Goal: Go to known website: Access a specific website the user already knows

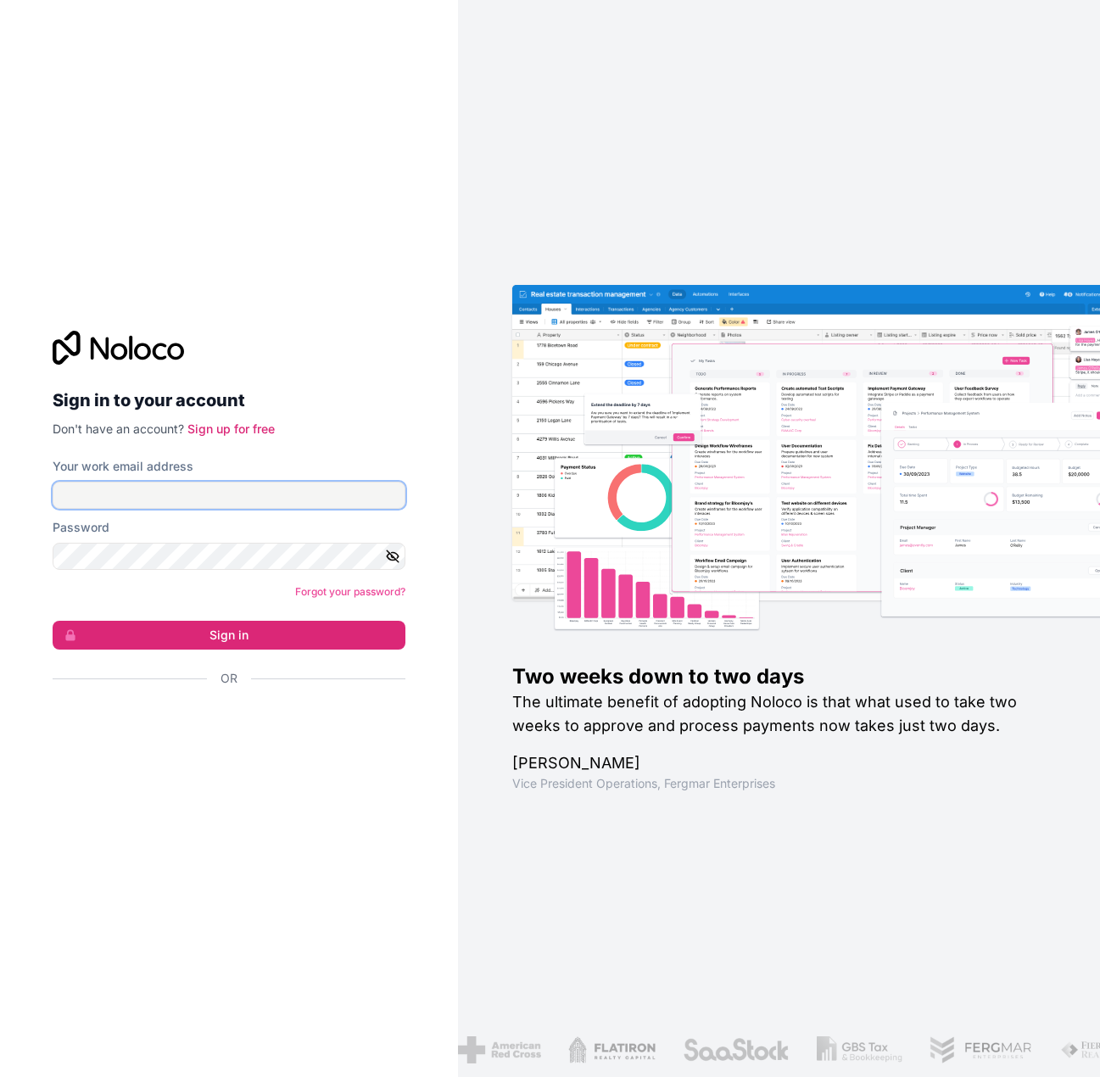
click at [201, 501] on input "Your work email address" at bounding box center [229, 495] width 353 height 27
type input "[PERSON_NAME][EMAIL_ADDRESS][PERSON_NAME][DOMAIN_NAME]"
click at [190, 537] on div "Password" at bounding box center [229, 544] width 353 height 51
click at [398, 563] on icon "button" at bounding box center [392, 556] width 15 height 15
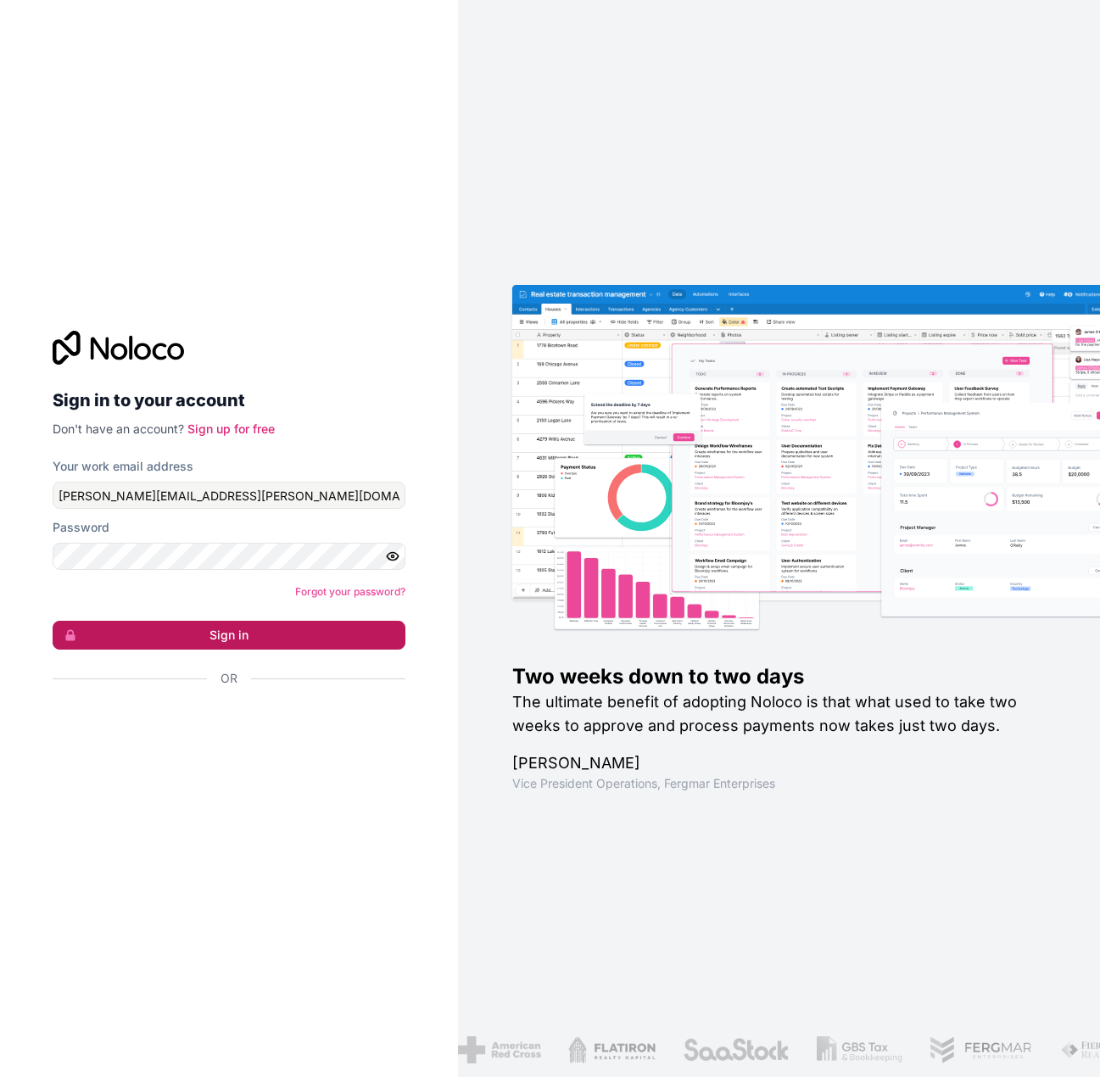
click at [340, 626] on button "Sign in" at bounding box center [229, 635] width 353 height 29
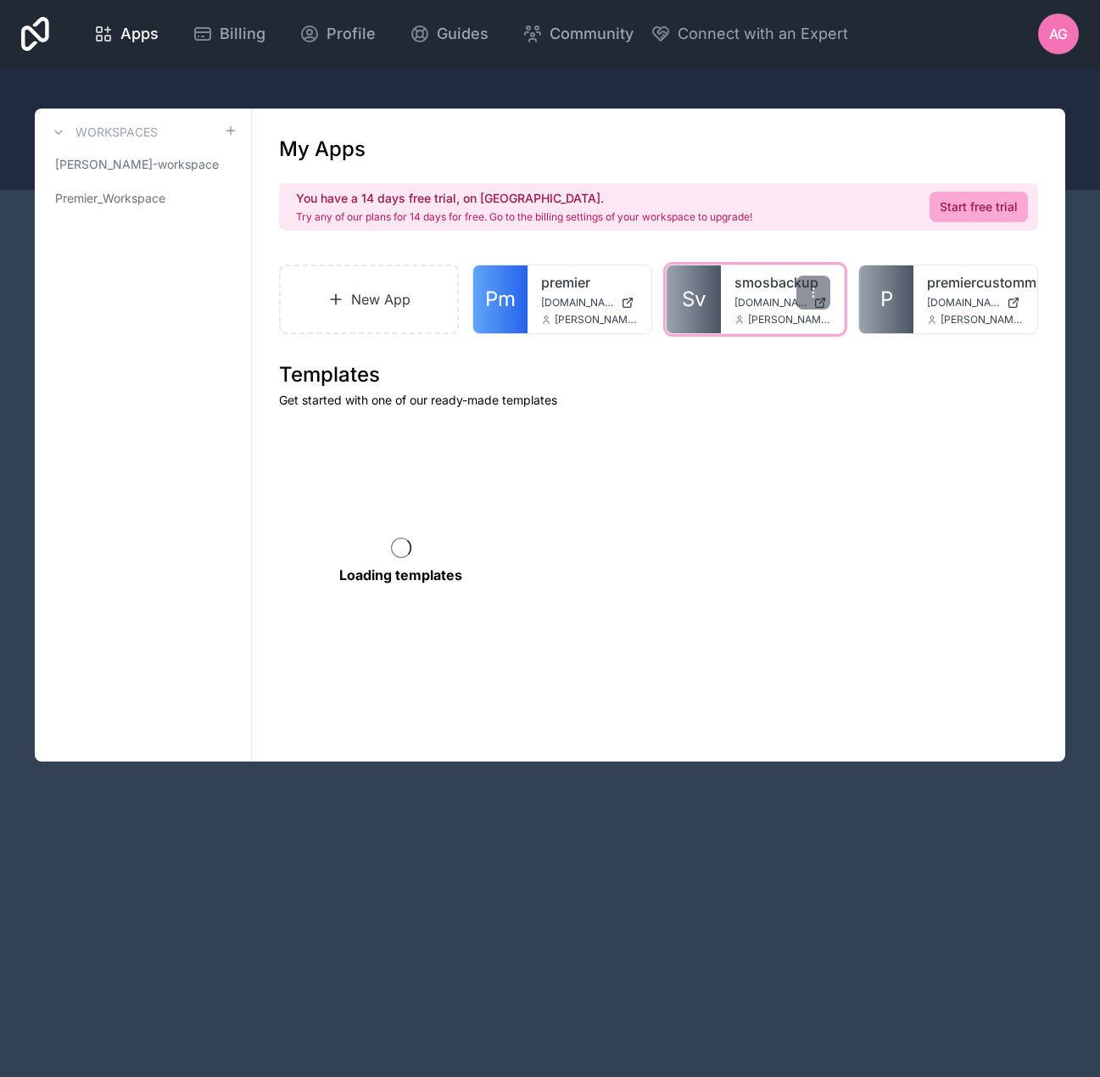
click at [724, 306] on div "smosbackup [DOMAIN_NAME] [PERSON_NAME][DOMAIN_NAME][EMAIL_ADDRESS][PERSON_NAME]…" at bounding box center [783, 299] width 124 height 68
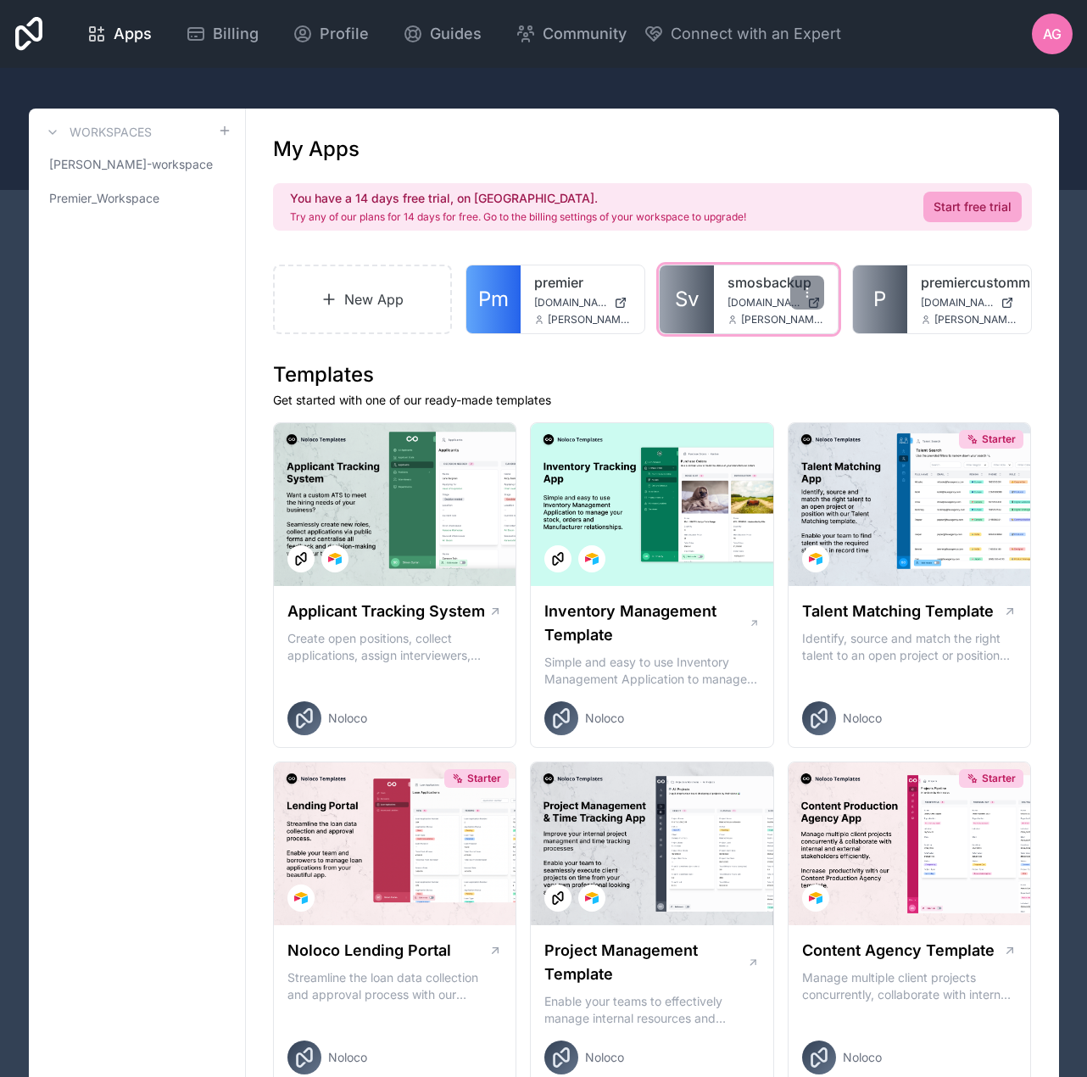
click at [708, 278] on link "Sv" at bounding box center [687, 299] width 54 height 68
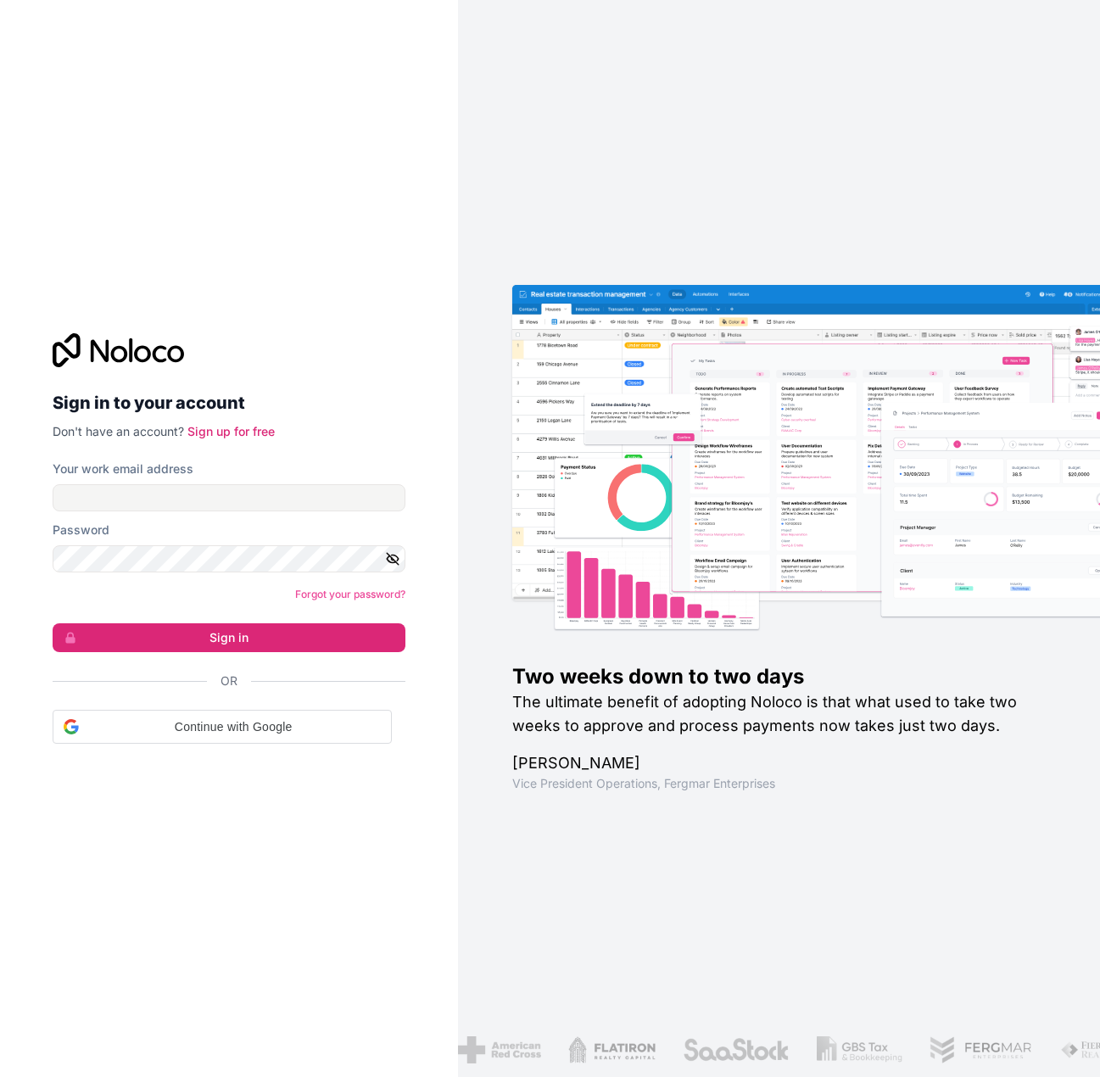
drag, startPoint x: 300, startPoint y: 464, endPoint x: 286, endPoint y: 509, distance: 47.2
click at [286, 509] on div "Your work email address" at bounding box center [229, 485] width 353 height 51
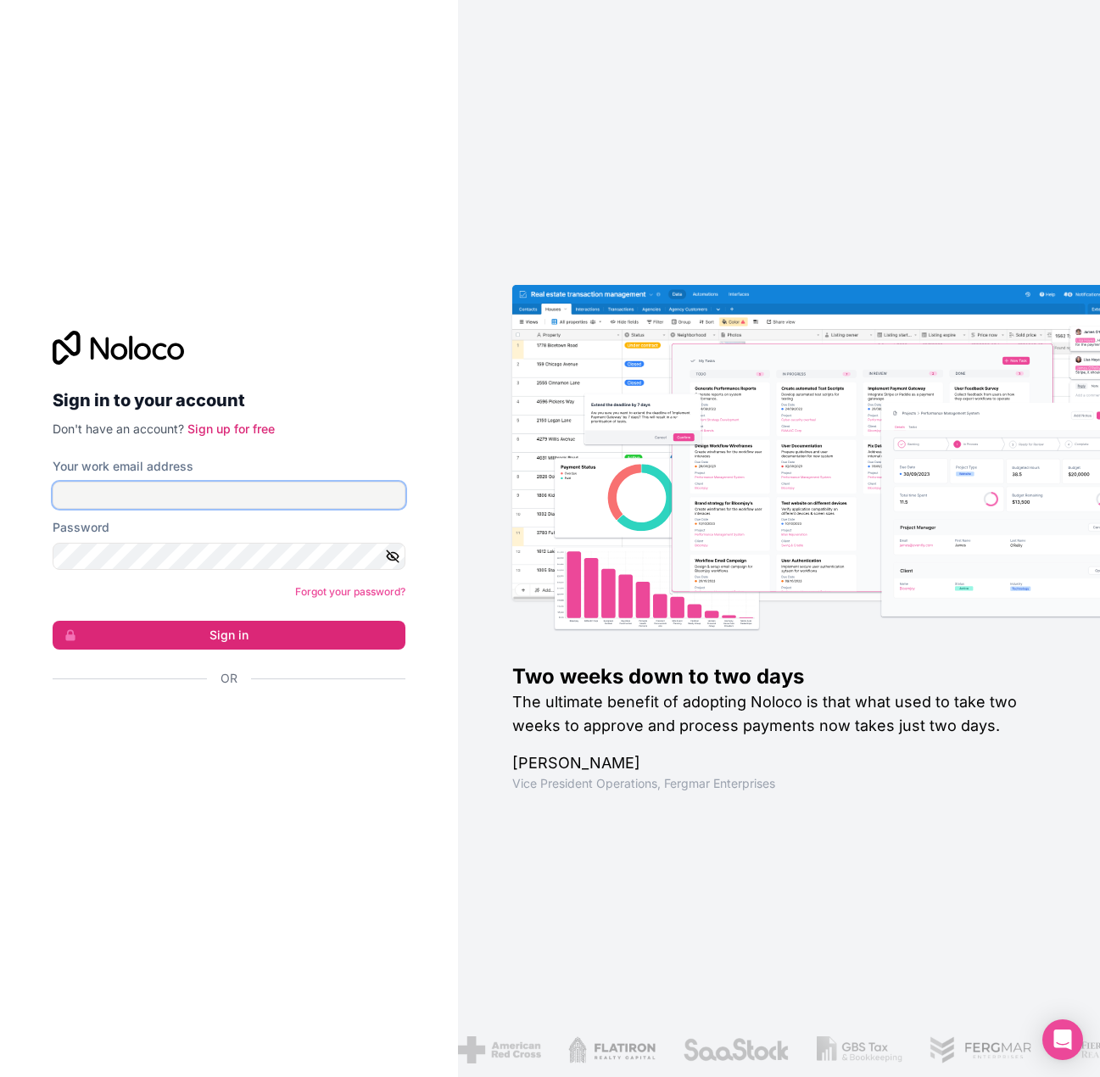
drag, startPoint x: 287, startPoint y: 508, endPoint x: 293, endPoint y: 499, distance: 10.6
click at [287, 507] on input "Your work email address" at bounding box center [229, 495] width 353 height 27
type input "Anthony.gil@premiercustommillwork.com"
click at [53, 621] on button "Sign in" at bounding box center [229, 635] width 353 height 29
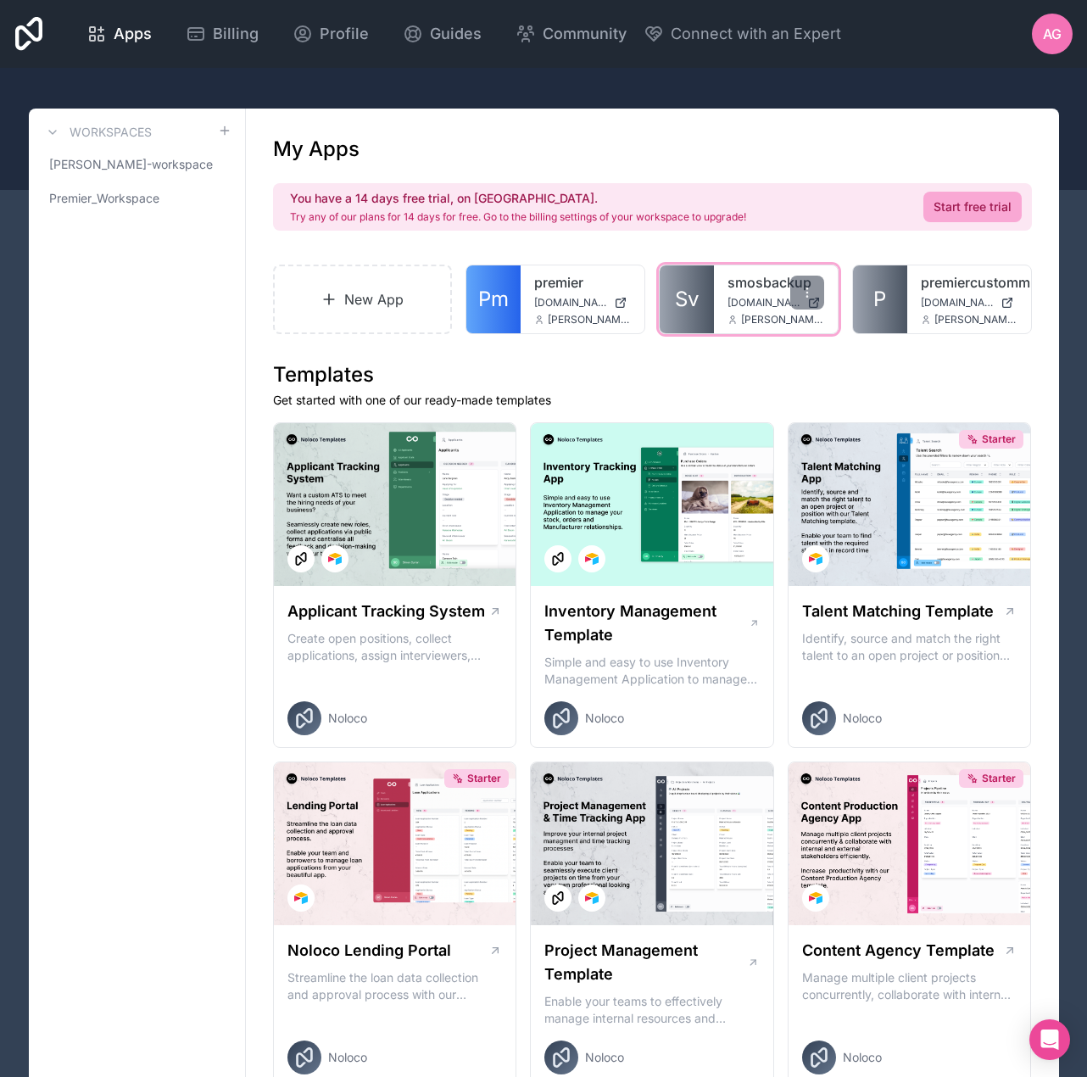
click at [695, 302] on span "Sv" at bounding box center [687, 299] width 24 height 27
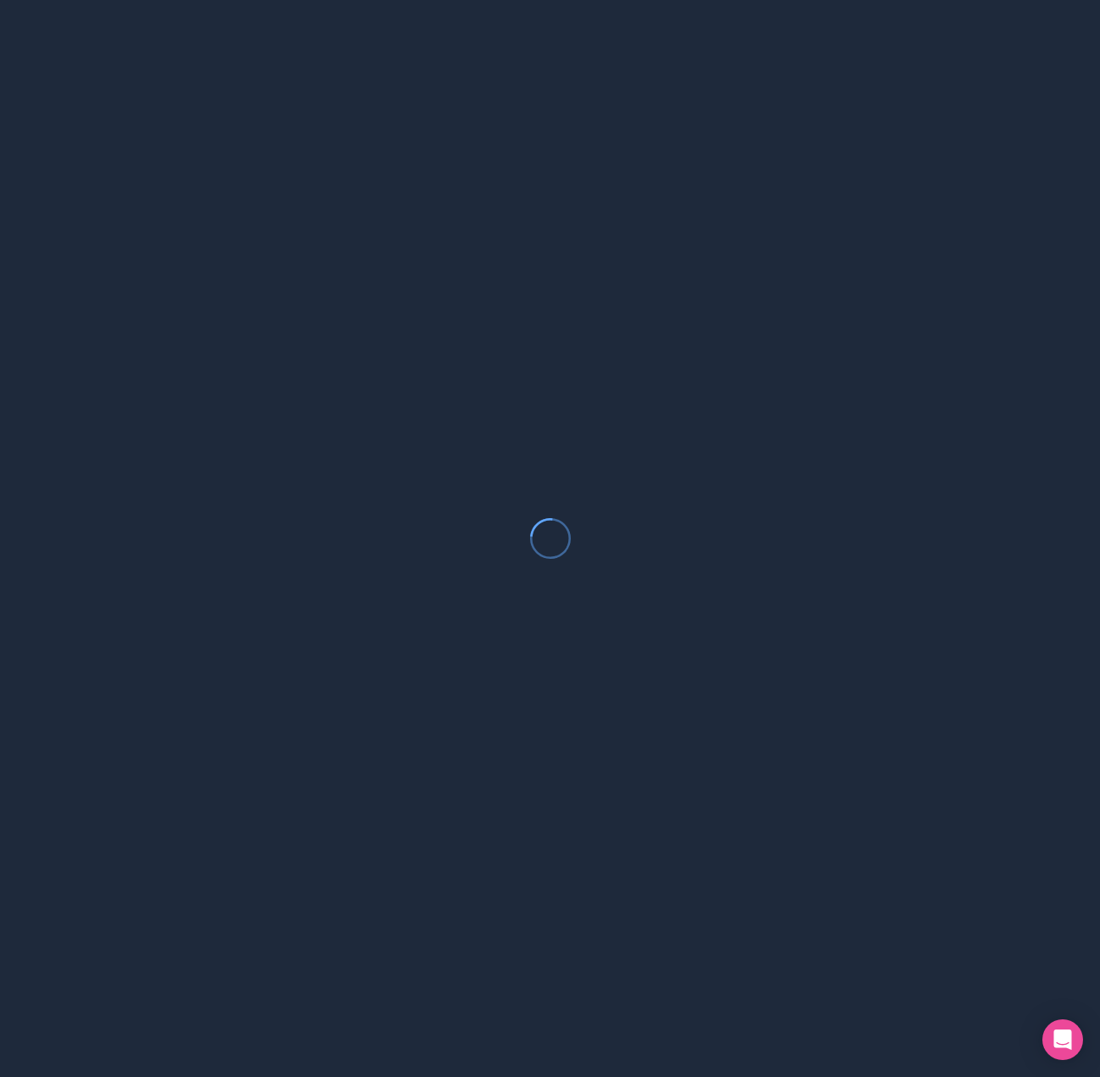
click at [410, 103] on div at bounding box center [550, 538] width 1100 height 1077
click at [404, 326] on div at bounding box center [550, 538] width 1100 height 1077
click at [402, 321] on div at bounding box center [550, 538] width 1100 height 1077
drag, startPoint x: 774, startPoint y: 625, endPoint x: 786, endPoint y: 635, distance: 15.6
click at [786, 635] on div at bounding box center [550, 538] width 1100 height 1077
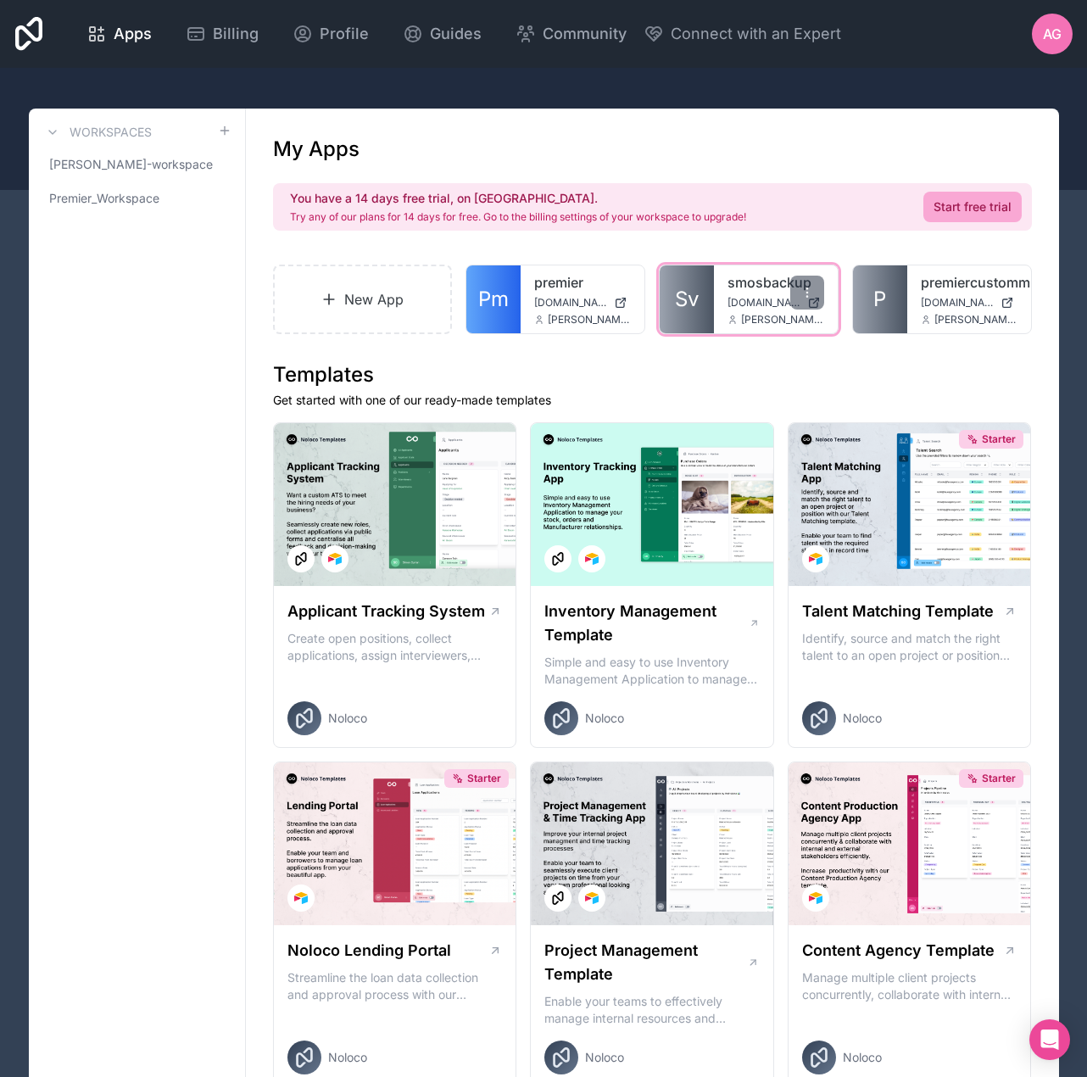
click at [750, 293] on div "smosbackup smosbackup.noloco.co jesse.schmitt@premiercustommilwork.com" at bounding box center [776, 299] width 124 height 68
click at [708, 295] on link "Sv" at bounding box center [687, 299] width 54 height 68
click at [744, 328] on div "smosbackup smosbackup.noloco.co jesse.schmitt@premiercustommilwork.com" at bounding box center [776, 299] width 124 height 68
click at [738, 330] on div "smosbackup smosbackup.noloco.co jesse.schmitt@premiercustommilwork.com" at bounding box center [776, 299] width 124 height 68
click at [702, 315] on link "Sv" at bounding box center [687, 299] width 54 height 68
